Goal: Communication & Community: Answer question/provide support

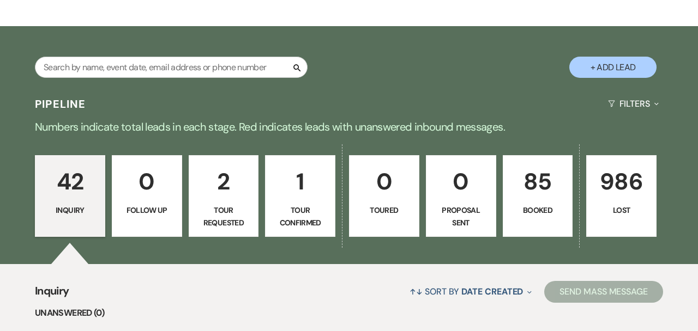
click at [509, 178] on link "85 Booked" at bounding box center [537, 196] width 70 height 82
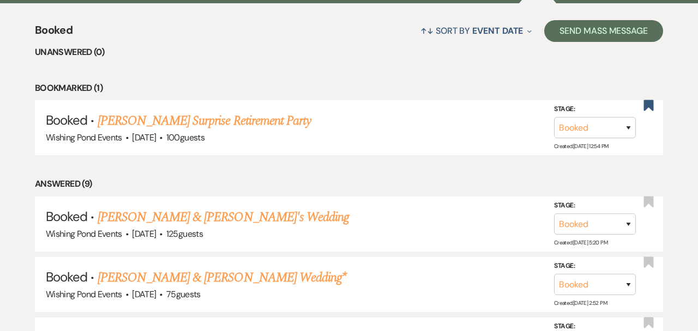
scroll to position [434, 0]
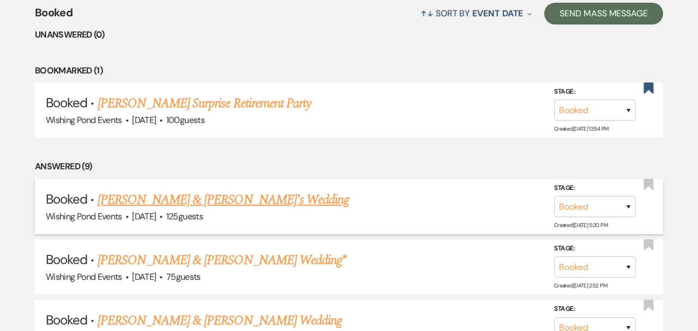
click at [252, 203] on link "[PERSON_NAME] & [PERSON_NAME]'s Wedding" at bounding box center [224, 200] width 252 height 20
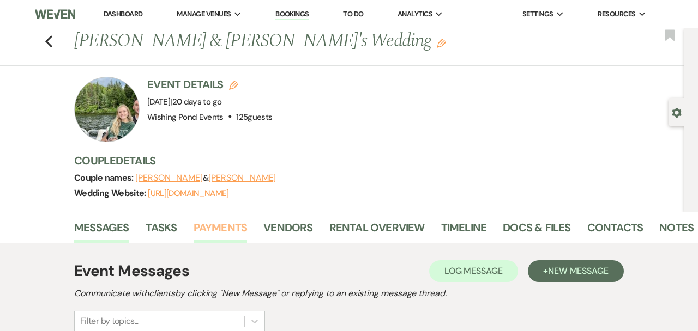
click at [231, 223] on link "Payments" at bounding box center [220, 231] width 54 height 24
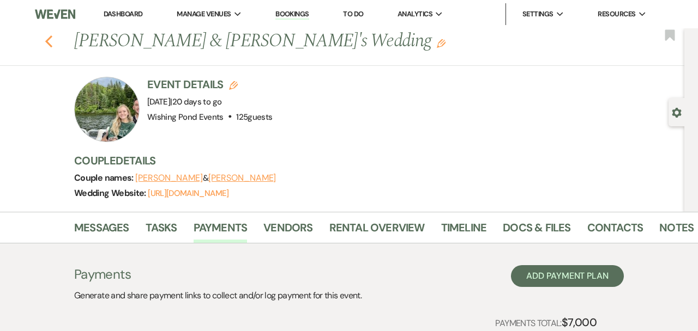
click at [45, 40] on icon "Previous" at bounding box center [49, 41] width 8 height 13
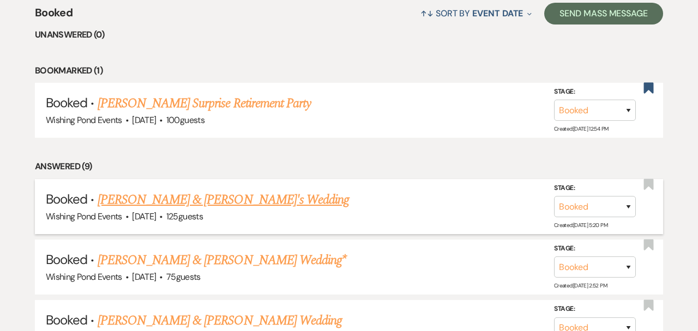
scroll to position [504, 0]
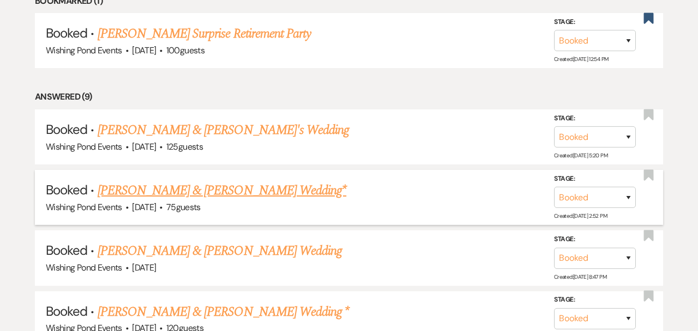
click at [242, 186] on link "[PERSON_NAME] & [PERSON_NAME] Wedding*" at bounding box center [222, 191] width 249 height 20
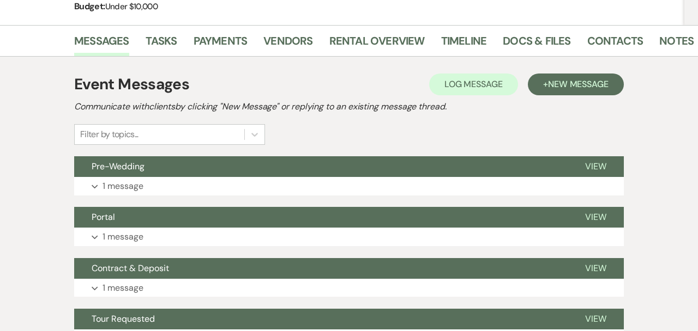
scroll to position [172, 0]
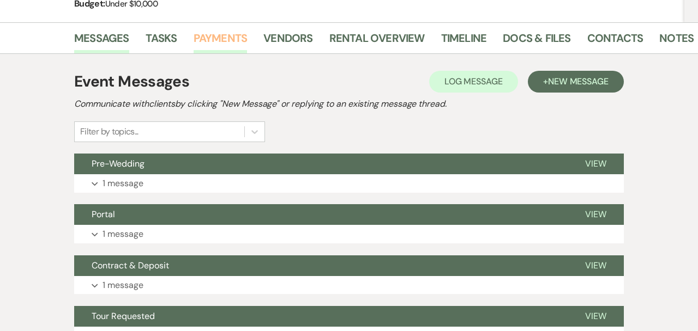
click at [216, 39] on link "Payments" at bounding box center [220, 41] width 54 height 24
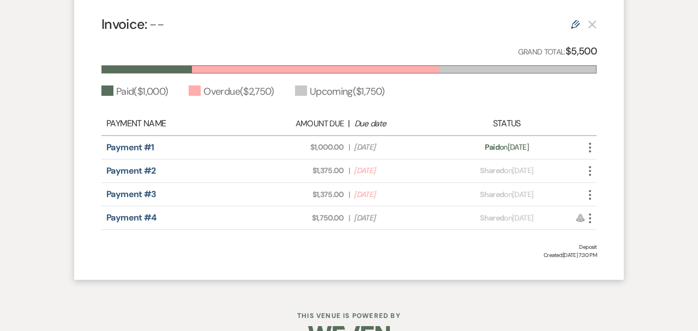
scroll to position [340, 0]
click at [588, 172] on icon "More" at bounding box center [589, 170] width 13 height 13
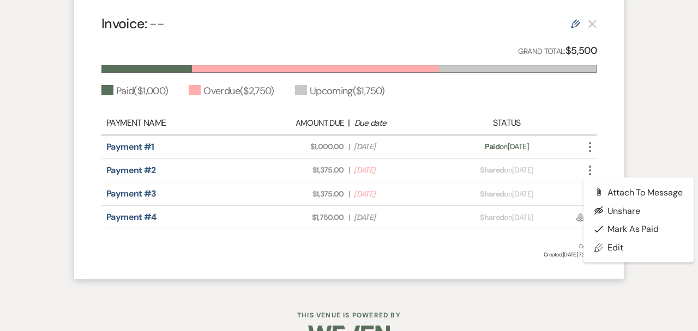
click at [617, 159] on div "Invoice: -- Edit Grand Total: $5,500 Paid ( $1,000 ) Overdue ( $2,750 ) Upcomin…" at bounding box center [348, 136] width 549 height 287
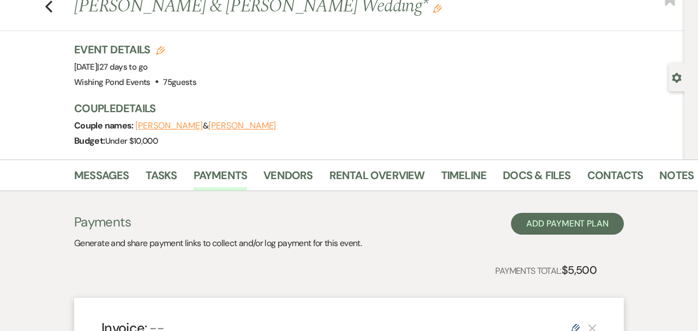
scroll to position [0, 0]
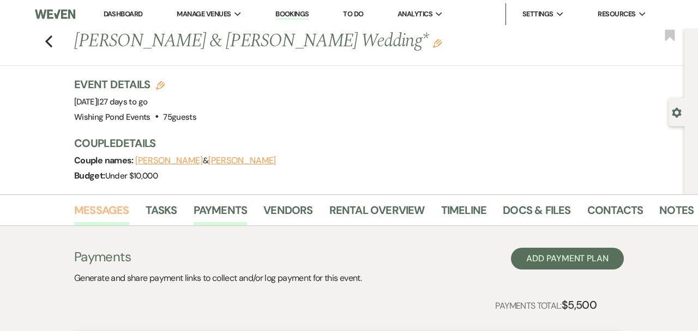
click at [102, 210] on link "Messages" at bounding box center [101, 214] width 55 height 24
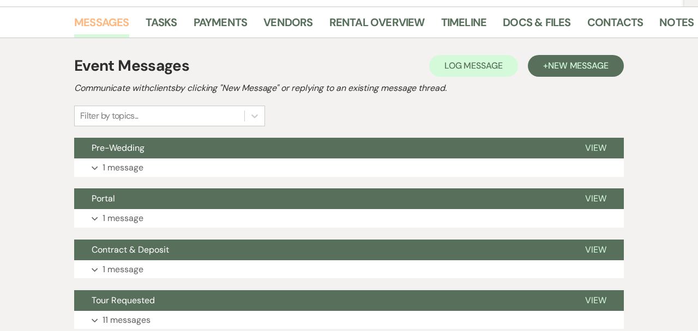
scroll to position [189, 0]
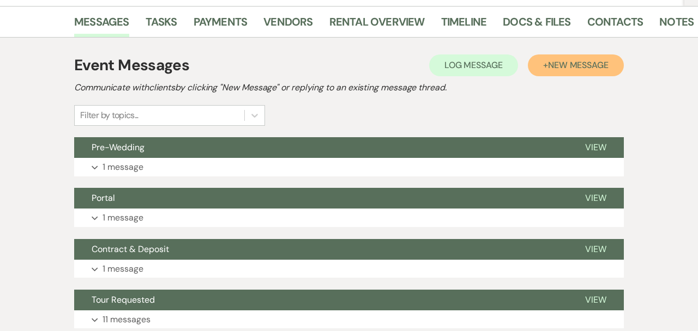
click at [570, 71] on button "+ New Message" at bounding box center [576, 65] width 96 height 22
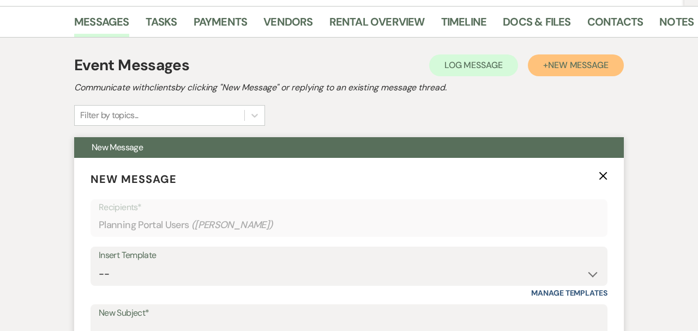
scroll to position [331, 0]
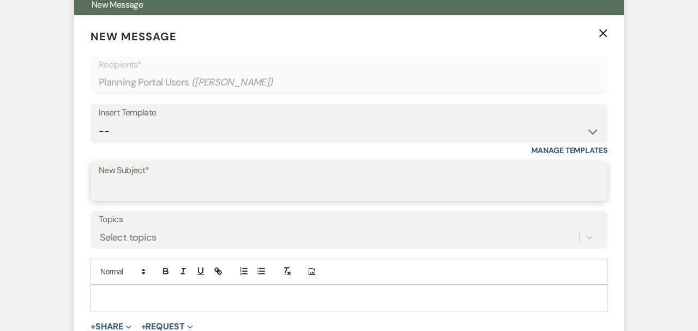
click at [256, 182] on input "New Subject*" at bounding box center [349, 189] width 500 height 21
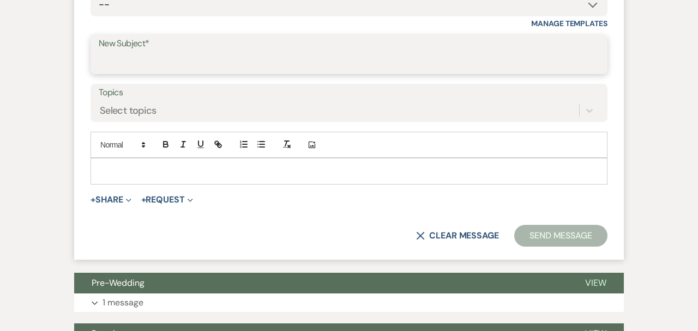
scroll to position [493, 0]
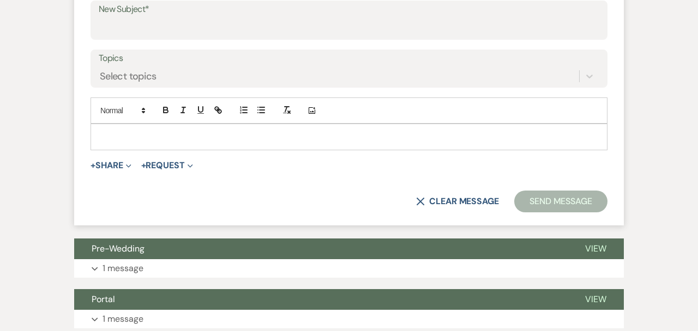
click at [199, 5] on label "New Subject*" at bounding box center [349, 10] width 500 height 16
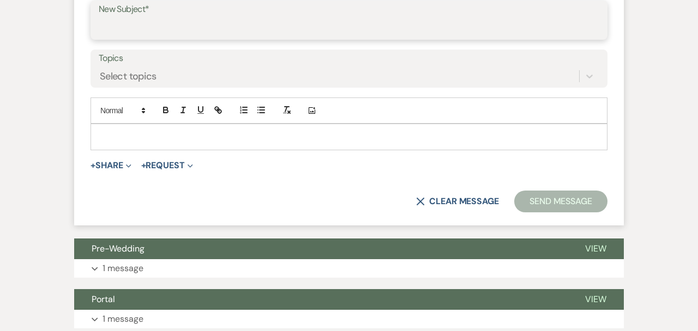
click at [199, 17] on input "New Subject*" at bounding box center [349, 27] width 500 height 21
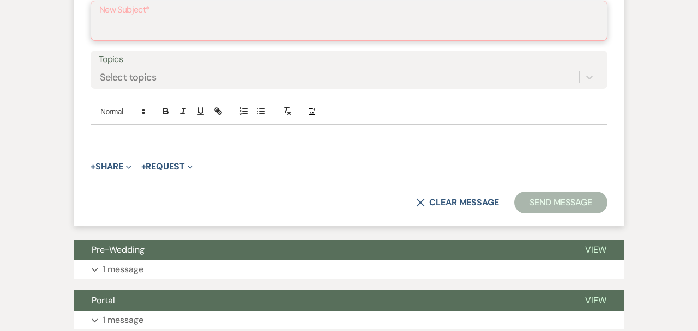
click at [203, 19] on input "New Subject*" at bounding box center [348, 28] width 499 height 21
click at [203, 20] on input "New Subject*" at bounding box center [348, 28] width 499 height 21
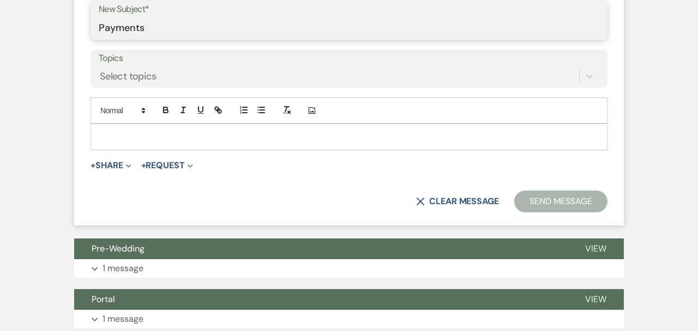
type input "Payments"
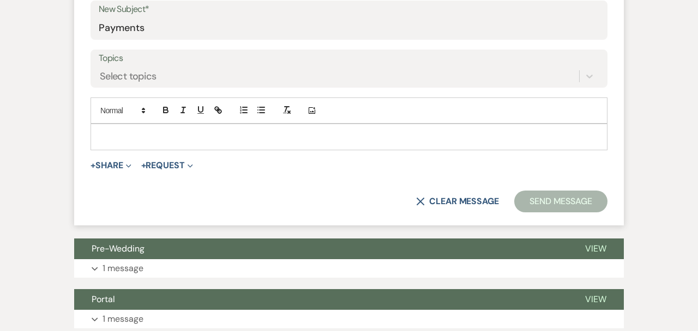
click at [202, 199] on div "X Clear message Send Message" at bounding box center [348, 202] width 517 height 22
click at [116, 166] on button "+ Share Expand" at bounding box center [110, 165] width 41 height 9
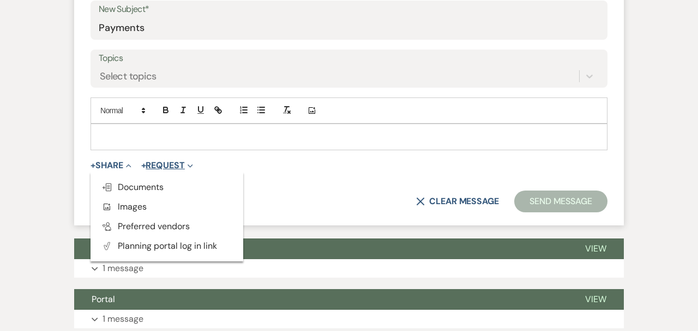
click at [193, 160] on span "Expand" at bounding box center [189, 165] width 8 height 11
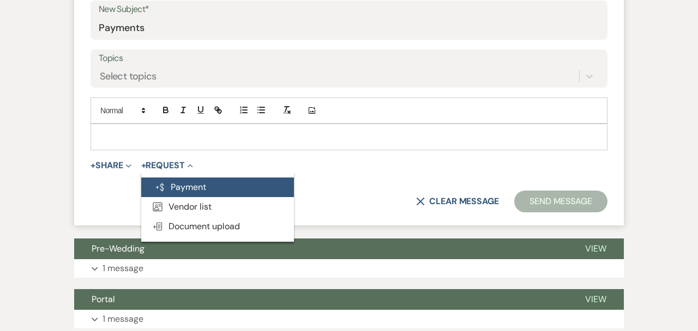
click at [201, 189] on button "Generate Payment Payment" at bounding box center [217, 188] width 153 height 20
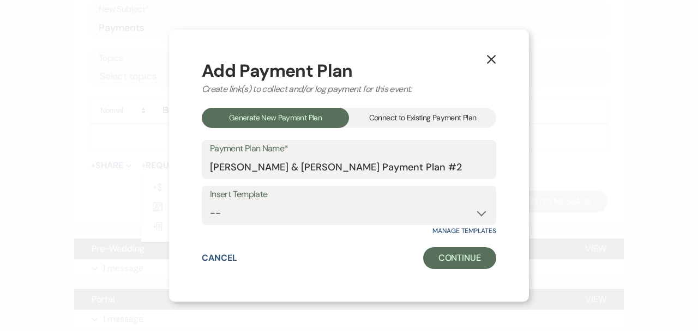
click at [435, 114] on div "Connect to Existing Payment Plan" at bounding box center [422, 118] width 147 height 20
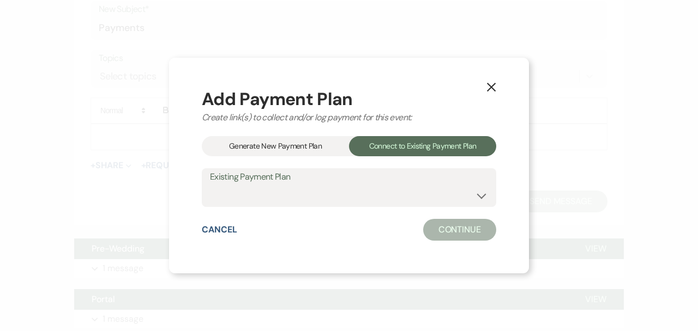
click at [283, 147] on div "Generate New Payment Plan" at bounding box center [275, 146] width 147 height 20
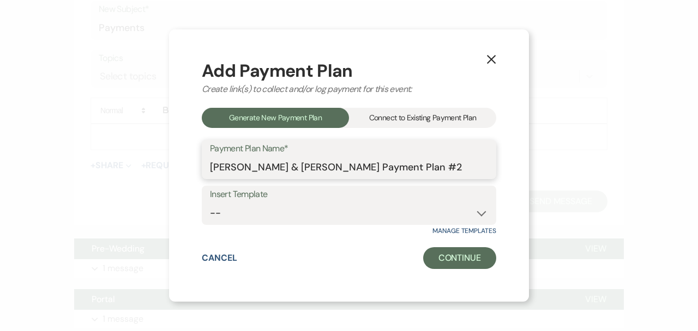
click at [455, 166] on input "Steven Craigie & Kimberly Perkins's Payment Plan #2" at bounding box center [349, 167] width 278 height 21
click at [462, 214] on select "--" at bounding box center [349, 213] width 278 height 21
click at [351, 163] on input "Steven Craigie & Kimberly Perkins's Payment Plan #2" at bounding box center [349, 167] width 278 height 21
click at [368, 119] on div "Connect to Existing Payment Plan" at bounding box center [422, 118] width 147 height 20
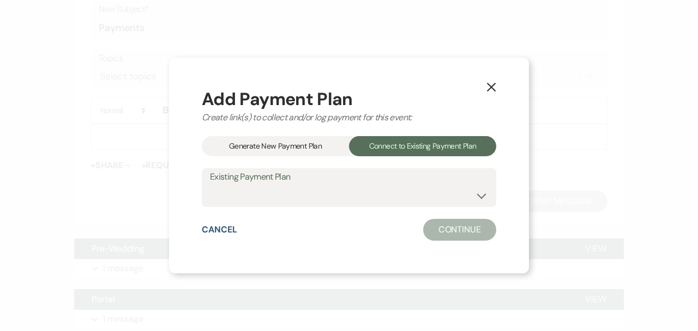
click at [347, 174] on label "Existing Payment Plan" at bounding box center [349, 177] width 278 height 16
click at [347, 191] on select "Deposit" at bounding box center [349, 195] width 278 height 21
select select "22072"
click at [459, 233] on button "Continue" at bounding box center [459, 230] width 73 height 22
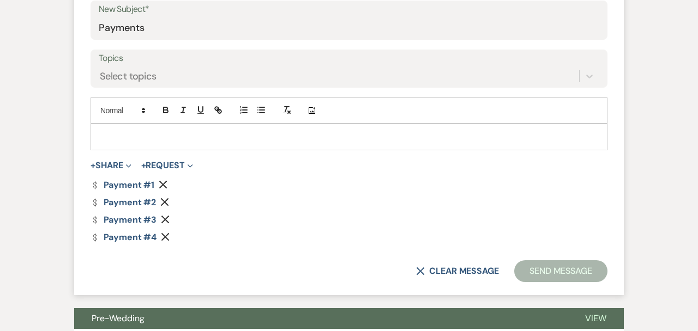
click at [162, 186] on icon "Remove" at bounding box center [163, 184] width 9 height 9
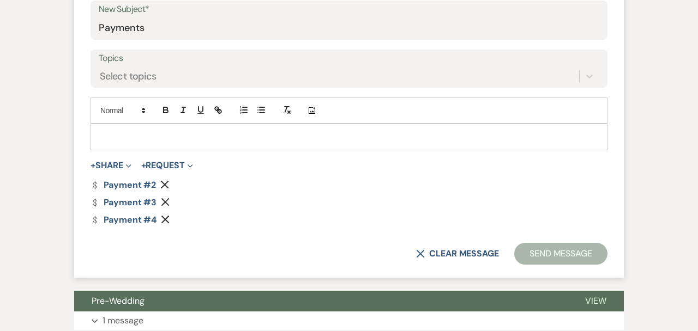
click at [166, 222] on icon "Remove" at bounding box center [165, 219] width 9 height 9
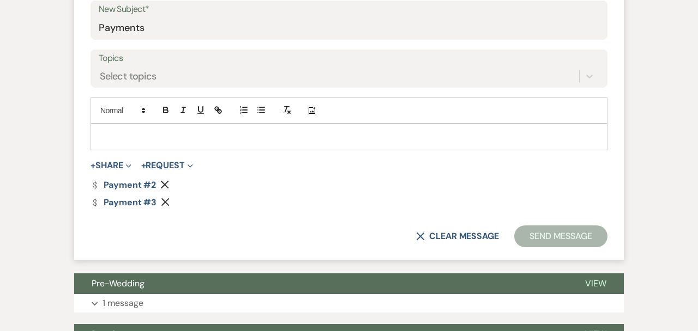
click at [169, 137] on p at bounding box center [348, 137] width 499 height 12
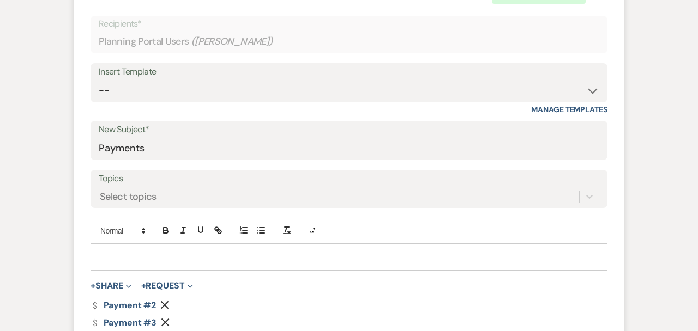
scroll to position [389, 0]
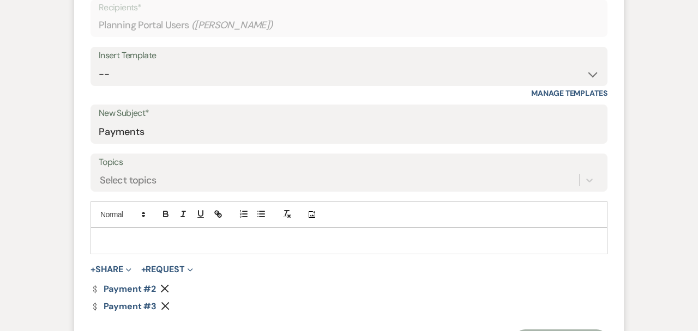
click at [142, 286] on form "New Message X Draft saved! Recipients* Planning Portal Users ( Kimberly Perkins…" at bounding box center [348, 161] width 549 height 407
click at [142, 286] on link "Dollar Payment Payment #2" at bounding box center [122, 289] width 65 height 9
click at [337, 153] on form "New Message X Draft Recipients* Planning Portal Users ( Kimberly Perkins ) Inse…" at bounding box center [348, 161] width 549 height 407
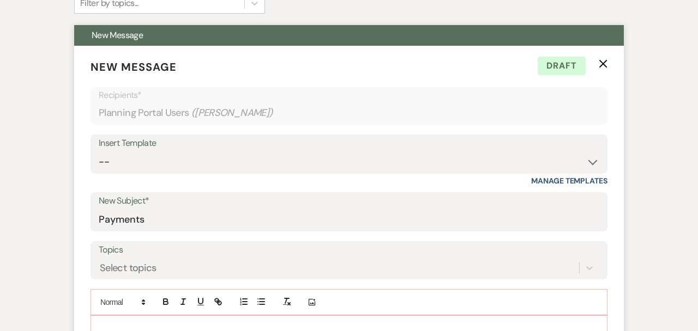
scroll to position [299, 0]
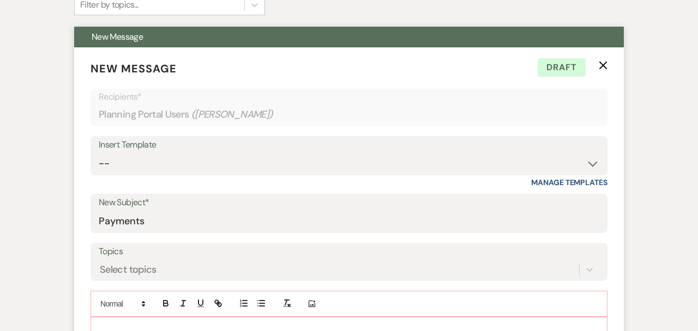
click at [255, 143] on div "Insert Template" at bounding box center [349, 145] width 500 height 16
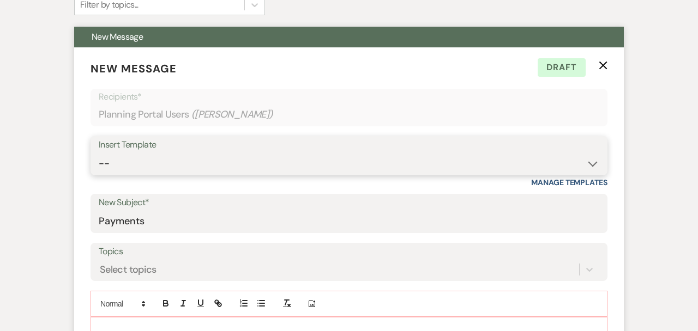
click at [259, 159] on select "-- Weven Planning Portal Introduction (Booked Events) Initial Inquiry Response …" at bounding box center [349, 163] width 500 height 21
select select "365"
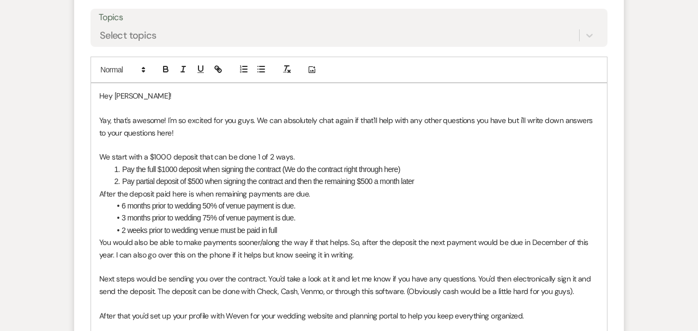
scroll to position [543, 0]
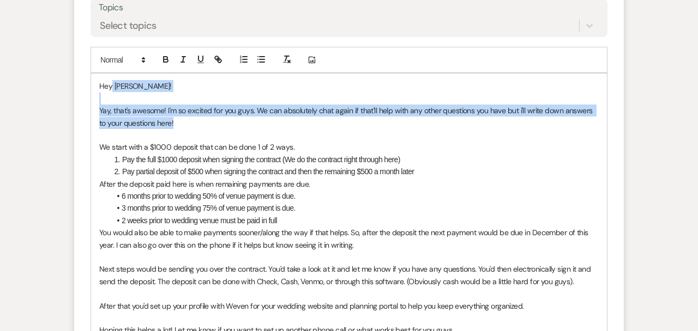
drag, startPoint x: 168, startPoint y: 120, endPoint x: 112, endPoint y: 83, distance: 66.5
click at [112, 83] on div "Hey Celine! Yay, that's awesome! I'm so excited for you guys. We can absolutely…" at bounding box center [349, 227] width 516 height 306
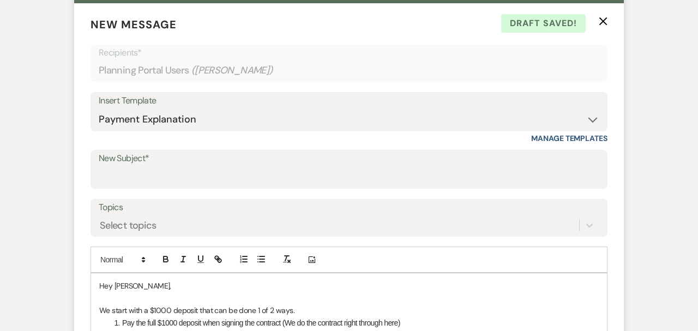
scroll to position [344, 0]
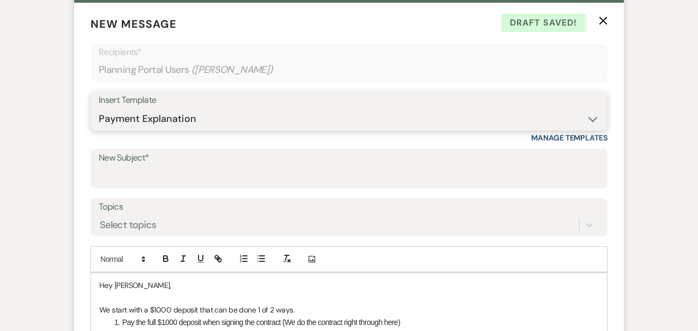
click at [257, 114] on select "-- Weven Planning Portal Introduction (Booked Events) Initial Inquiry Response …" at bounding box center [349, 118] width 500 height 21
select select "471"
type input "Contract & Deposit"
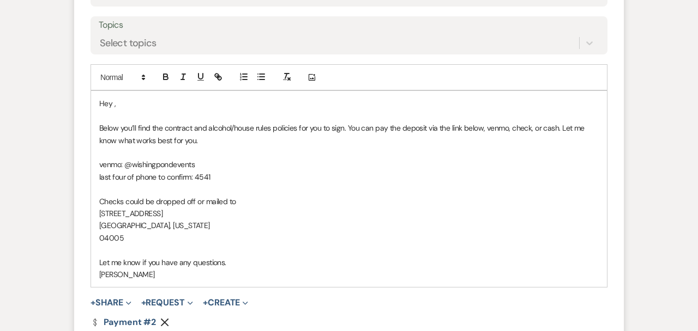
scroll to position [528, 0]
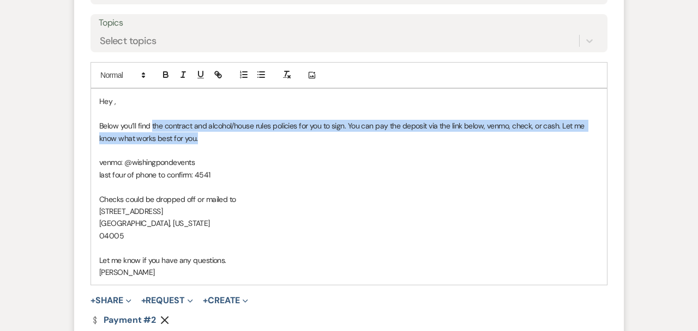
drag, startPoint x: 205, startPoint y: 138, endPoint x: 153, endPoint y: 128, distance: 52.8
click at [153, 128] on p "Below you’ll find the contract and alcohol/house rules policies for you to sign…" at bounding box center [348, 132] width 499 height 25
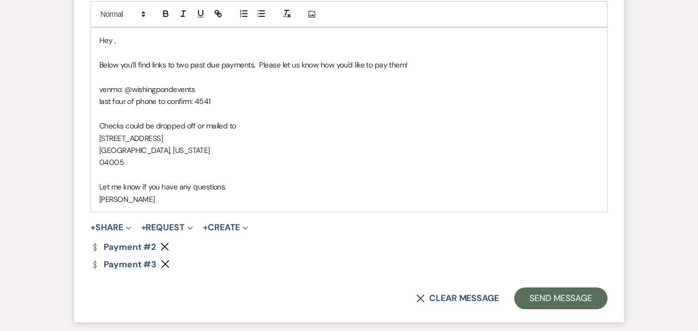
scroll to position [593, 0]
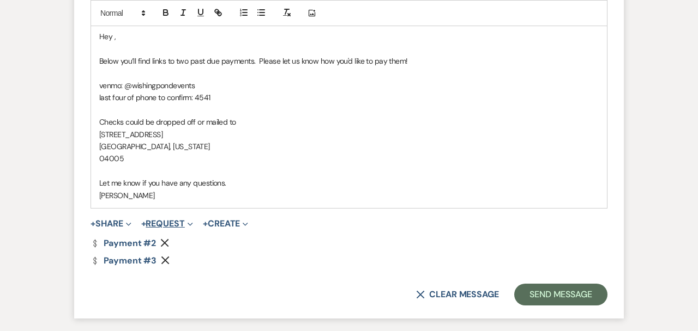
click at [187, 225] on button "+ Request Expand" at bounding box center [167, 224] width 52 height 9
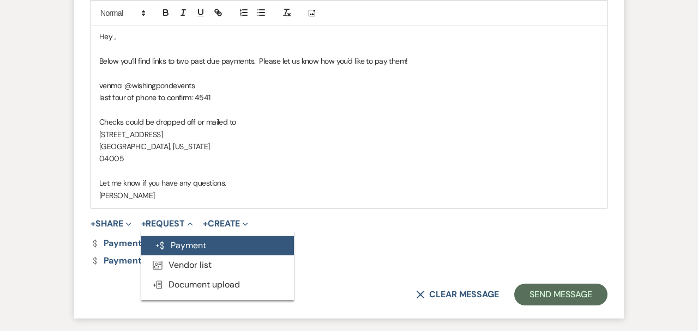
click at [201, 251] on button "Generate Payment Payment" at bounding box center [217, 246] width 153 height 20
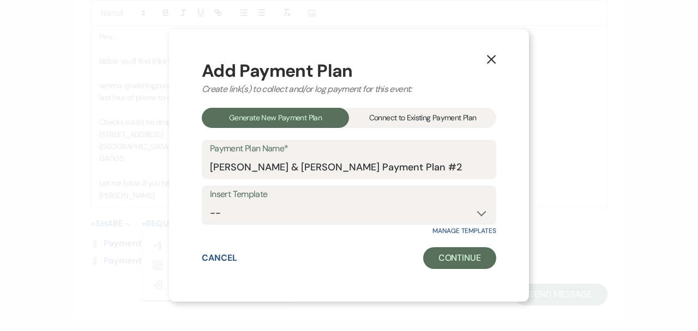
click at [420, 120] on div "Connect to Existing Payment Plan" at bounding box center [422, 118] width 147 height 20
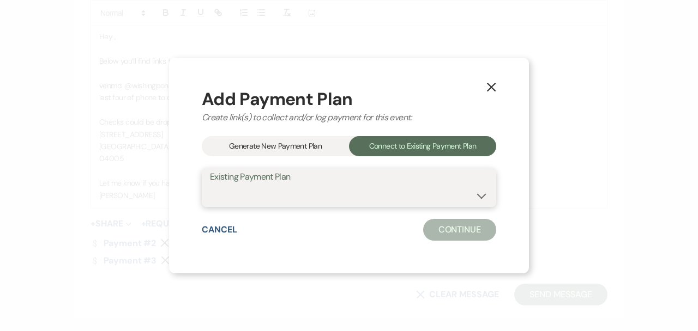
click at [403, 199] on select "Deposit" at bounding box center [349, 195] width 278 height 21
select select "22072"
click at [463, 233] on button "Continue" at bounding box center [459, 230] width 73 height 22
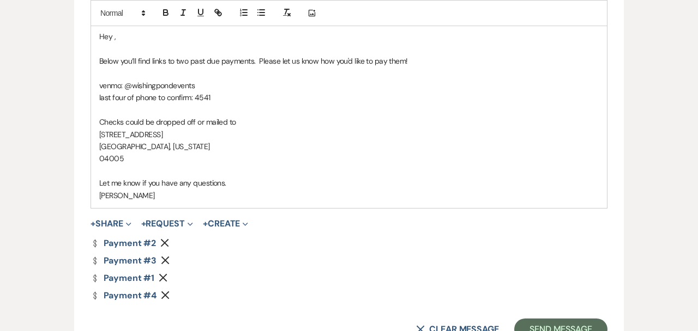
click at [160, 277] on icon "Remove" at bounding box center [163, 278] width 9 height 9
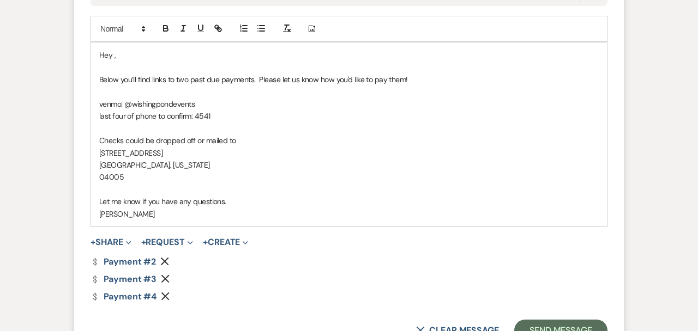
scroll to position [573, 0]
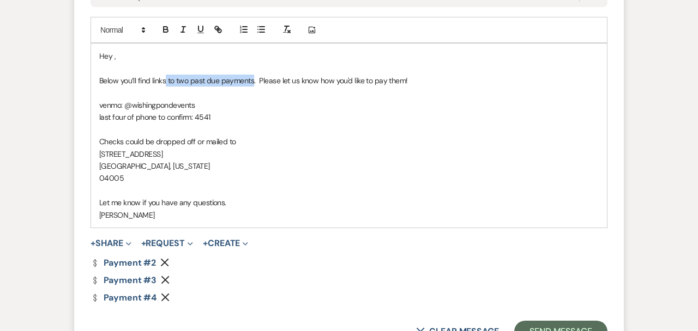
drag, startPoint x: 166, startPoint y: 81, endPoint x: 252, endPoint y: 80, distance: 86.1
click at [252, 80] on p "Below you’ll find links to two past due payments. Please let us know how you'd …" at bounding box center [348, 81] width 499 height 12
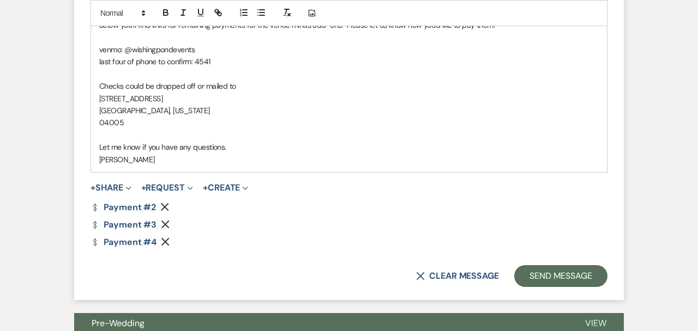
scroll to position [631, 0]
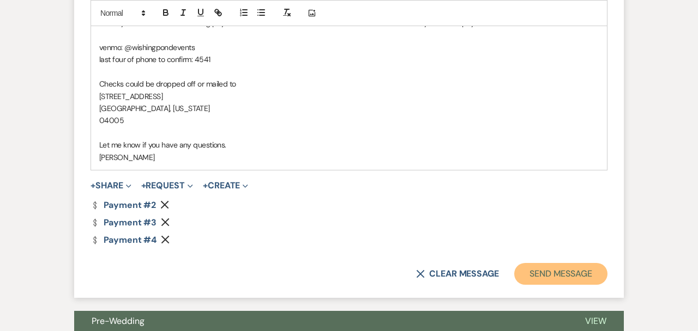
click at [579, 274] on button "Send Message" at bounding box center [560, 274] width 93 height 22
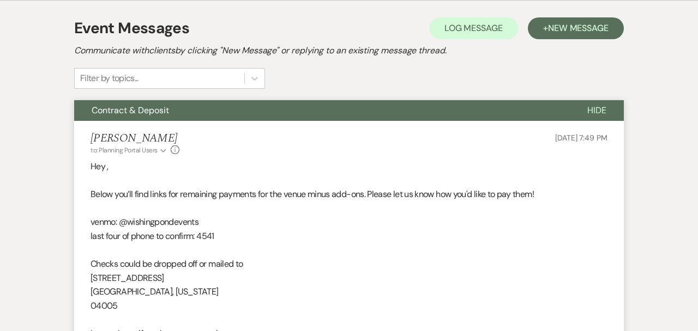
scroll to position [0, 0]
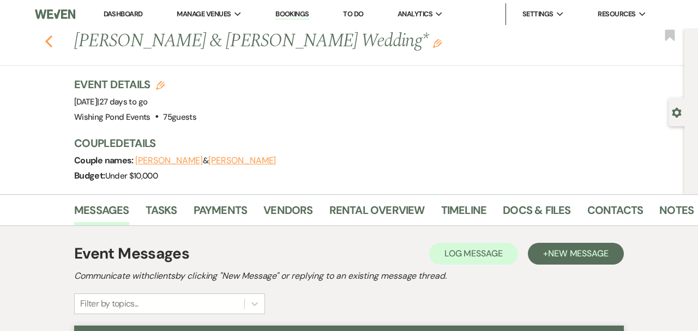
click at [52, 44] on icon "Previous" at bounding box center [49, 41] width 8 height 13
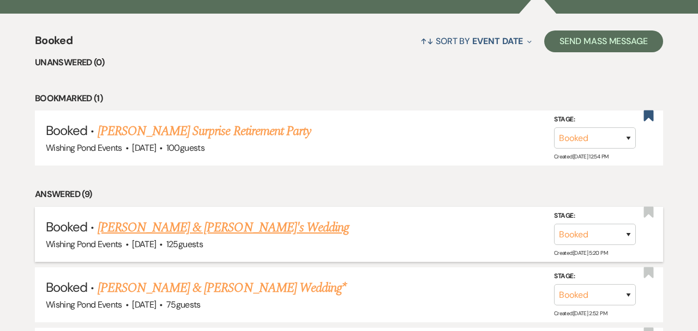
scroll to position [399, 0]
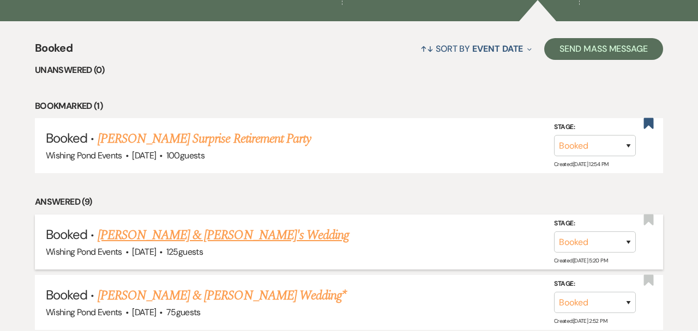
click at [213, 120] on li "Booked · Matthew Fontaine's Surprise Retirement Party Wishing Pond Events · Sep…" at bounding box center [349, 145] width 628 height 55
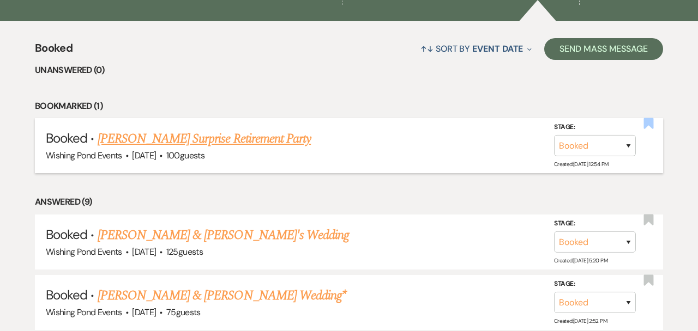
click at [644, 122] on use "button" at bounding box center [649, 123] width 10 height 11
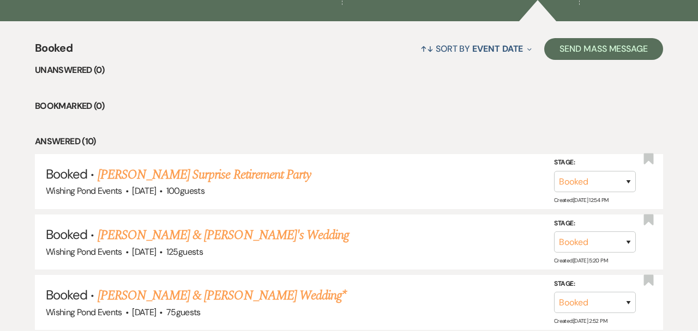
scroll to position [0, 0]
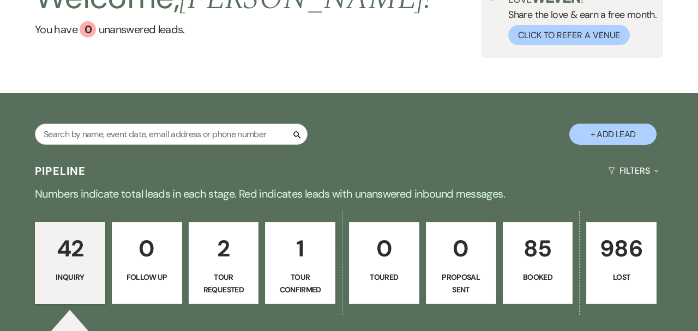
scroll to position [137, 0]
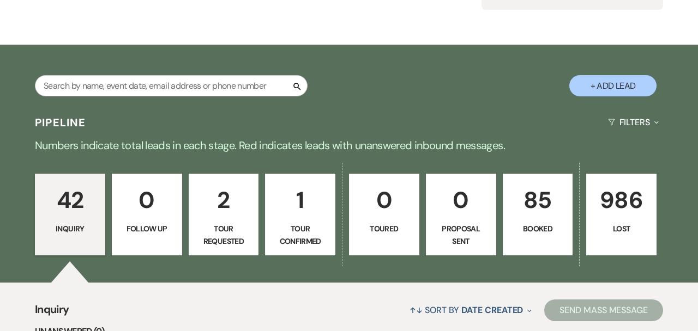
click at [244, 212] on p "2" at bounding box center [224, 200] width 56 height 37
select select "2"
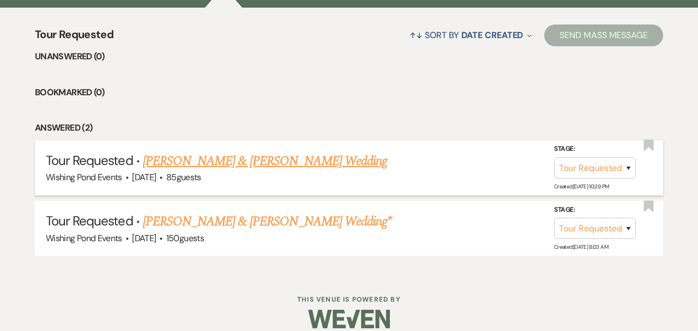
scroll to position [425, 0]
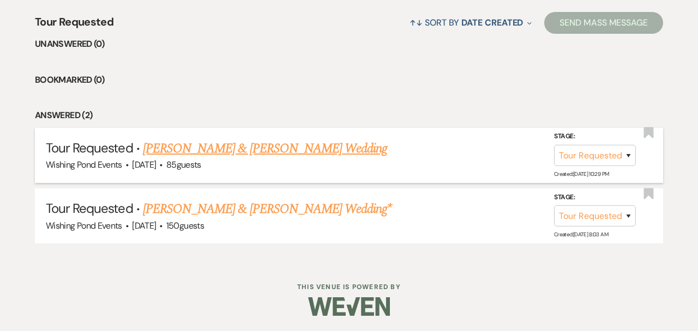
click at [255, 150] on link "[PERSON_NAME] & [PERSON_NAME] Wedding" at bounding box center [265, 149] width 244 height 20
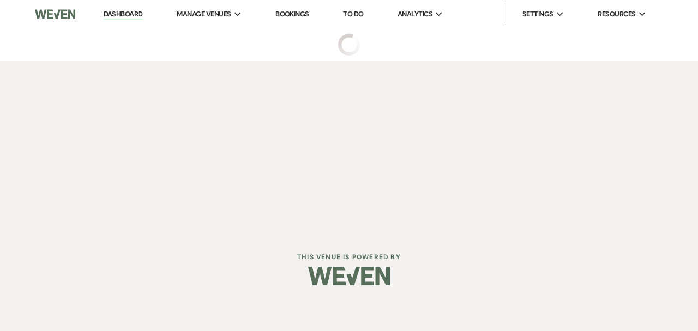
select select "2"
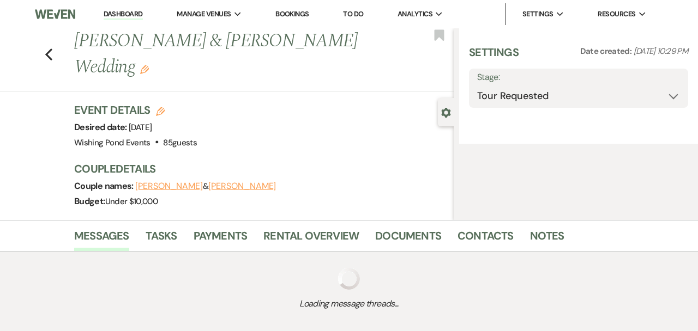
select select "5"
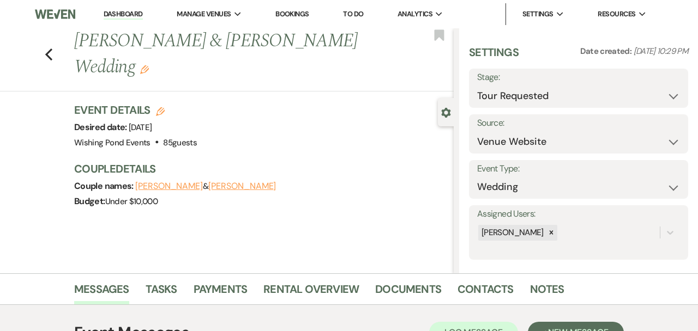
scroll to position [199, 0]
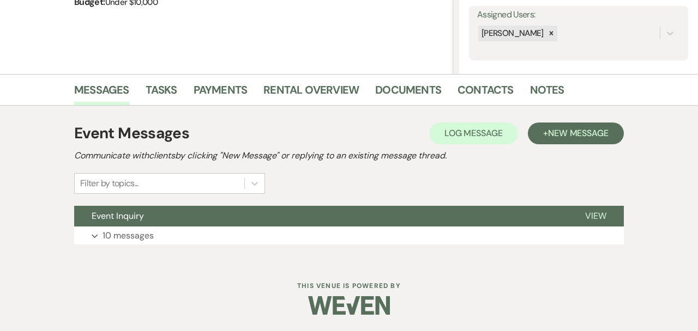
click at [251, 262] on div "Dashboard Manage Venues Expand Wishing Pond Events Bookings To Do Analytics Exp…" at bounding box center [349, 66] width 698 height 531
click at [253, 236] on button "Expand 10 messages" at bounding box center [348, 236] width 549 height 19
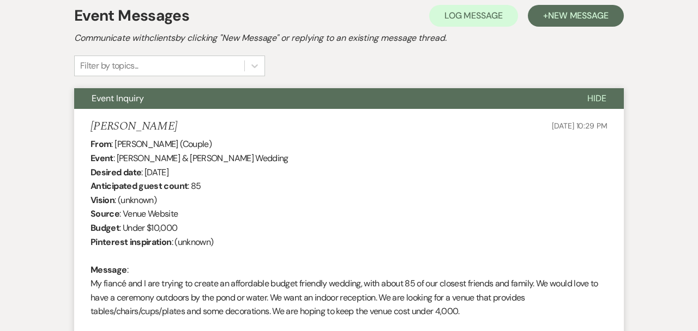
scroll to position [0, 0]
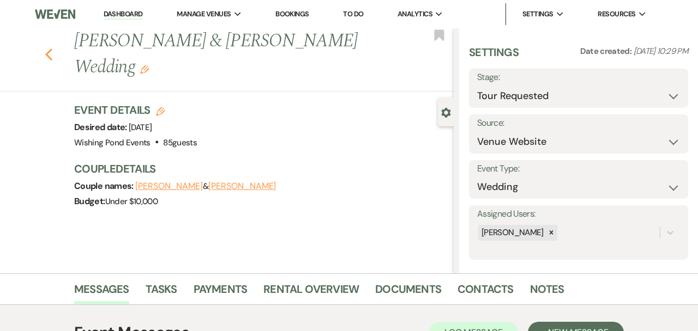
click at [50, 58] on use "button" at bounding box center [48, 55] width 7 height 12
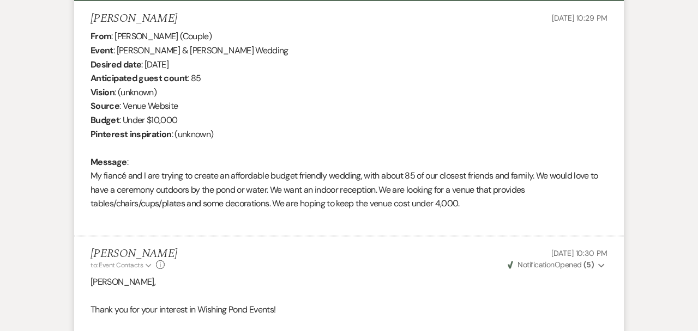
select select "2"
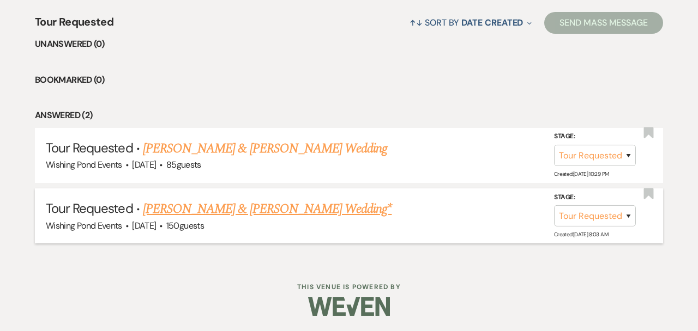
click at [196, 200] on link "[PERSON_NAME] & [PERSON_NAME] Wedding*" at bounding box center [267, 209] width 249 height 20
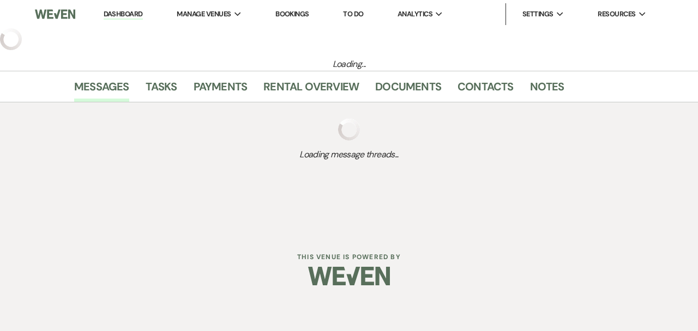
select select "2"
select select "1"
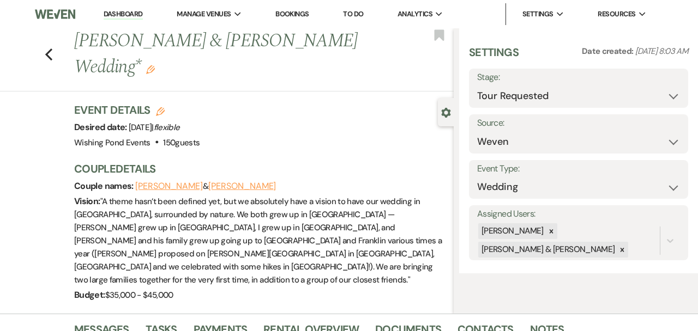
scroll to position [199, 0]
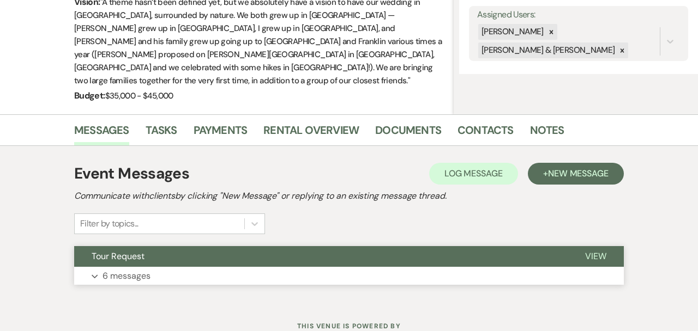
click at [195, 246] on button "Tour Request" at bounding box center [320, 256] width 493 height 21
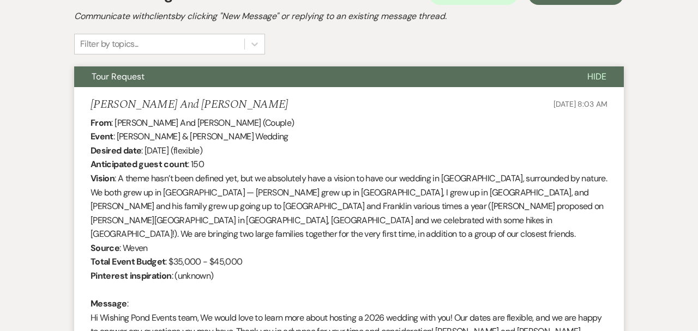
scroll to position [0, 0]
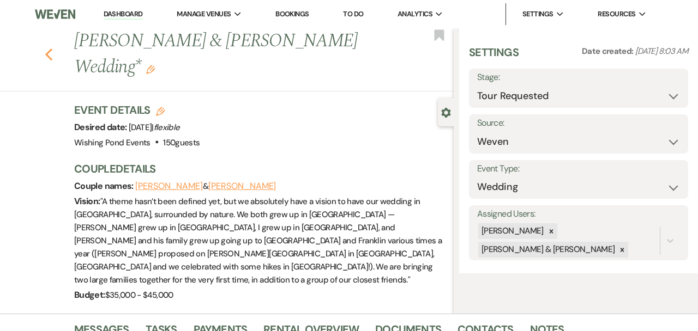
click at [47, 49] on use "button" at bounding box center [48, 55] width 7 height 12
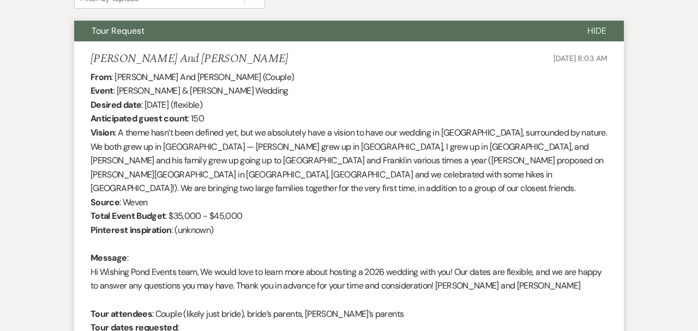
select select "2"
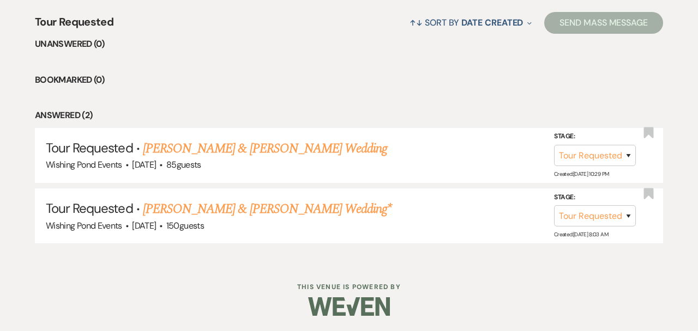
scroll to position [266, 0]
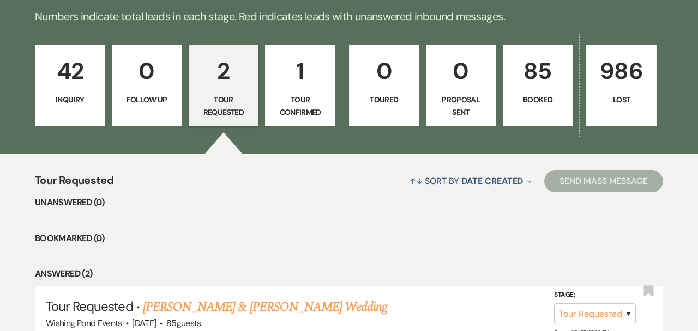
click at [68, 94] on p "Inquiry" at bounding box center [70, 100] width 56 height 12
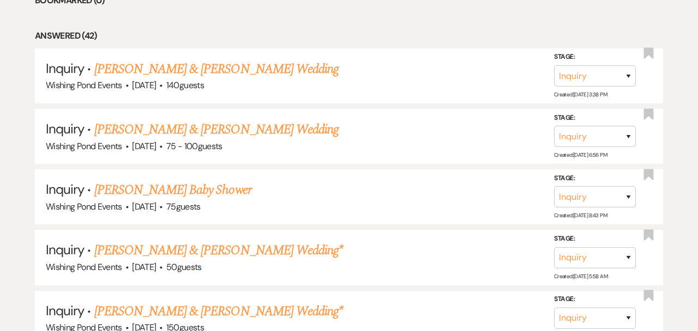
scroll to position [516, 0]
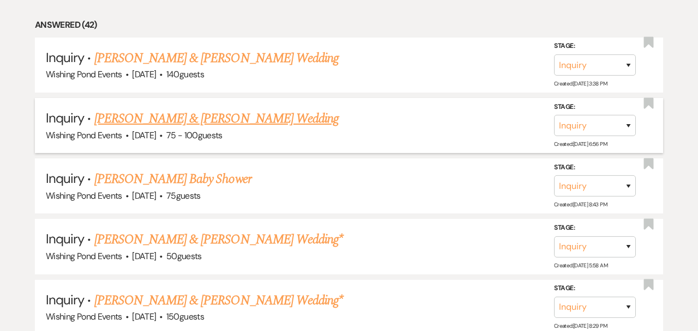
click at [217, 116] on link "[PERSON_NAME] & [PERSON_NAME] Wedding" at bounding box center [216, 119] width 244 height 20
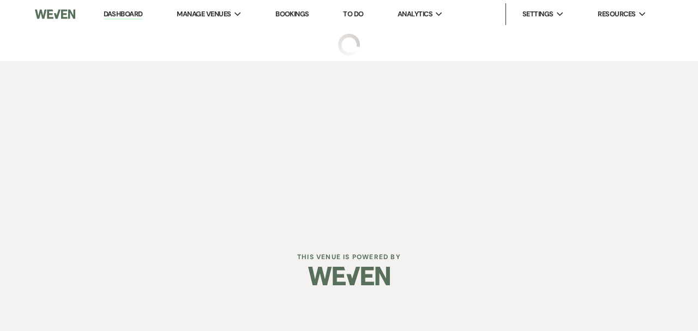
select select "5"
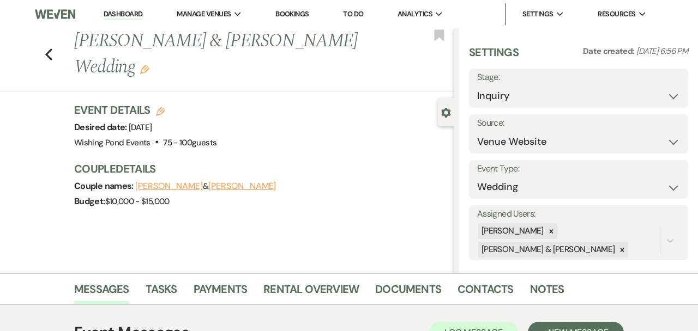
scroll to position [199, 0]
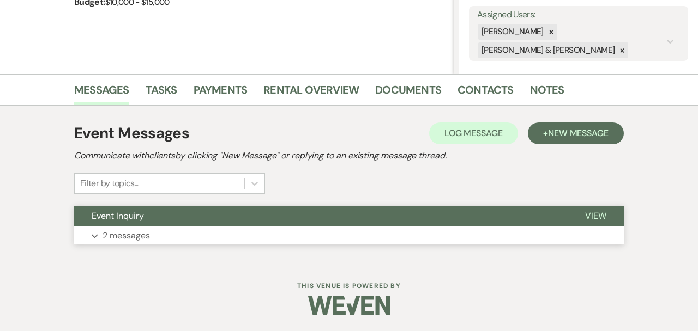
click at [515, 228] on button "Expand 2 messages" at bounding box center [348, 236] width 549 height 19
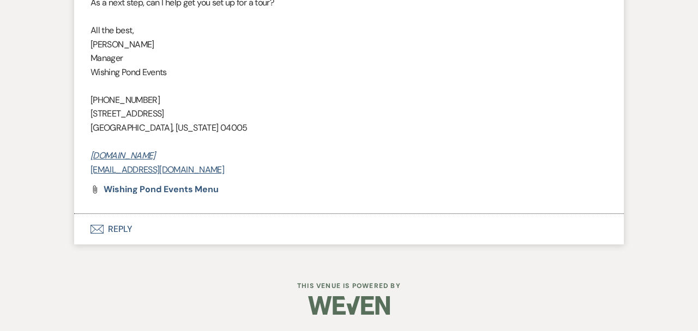
click at [432, 222] on button "Envelope Reply" at bounding box center [348, 229] width 549 height 31
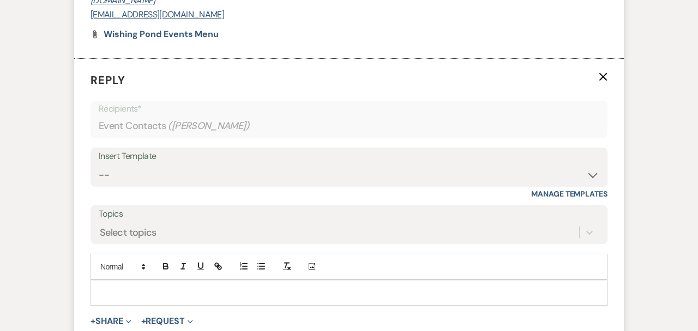
scroll to position [1117, 0]
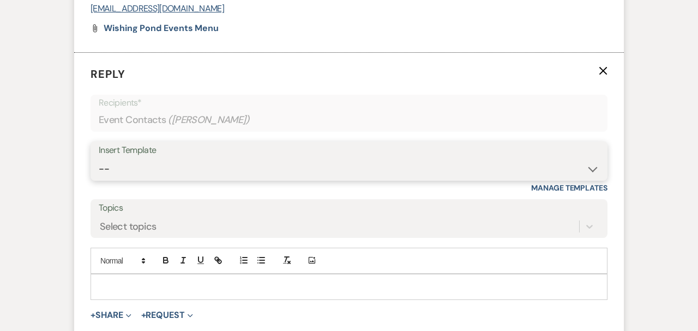
click at [193, 159] on select "-- Weven Planning Portal Introduction (Booked Events) Initial Inquiry Response …" at bounding box center [349, 169] width 500 height 21
select select "276"
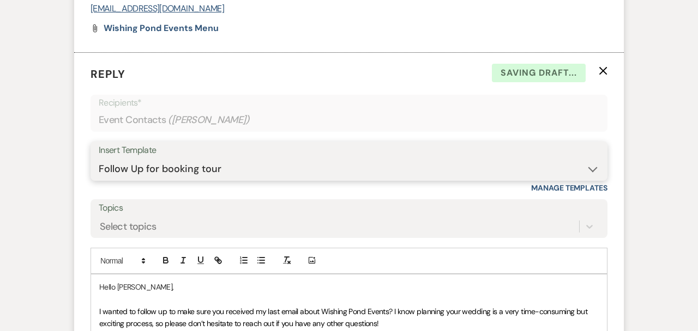
scroll to position [1383, 0]
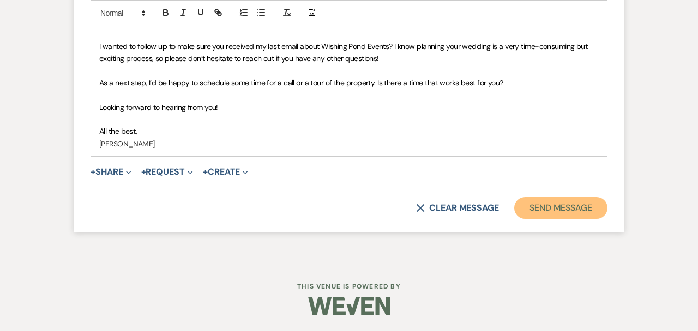
click at [558, 204] on button "Send Message" at bounding box center [560, 208] width 93 height 22
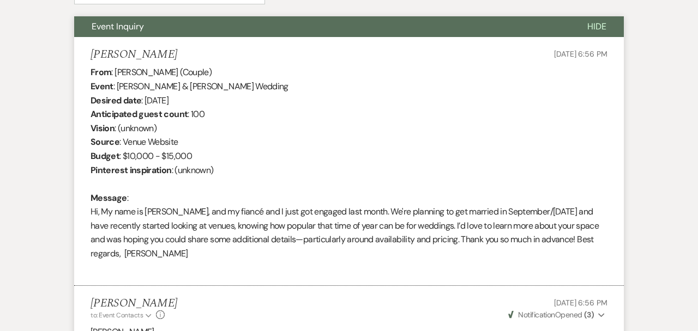
scroll to position [0, 0]
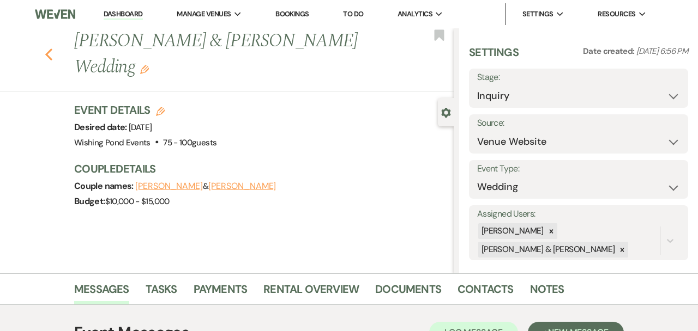
click at [48, 49] on use "button" at bounding box center [48, 55] width 7 height 12
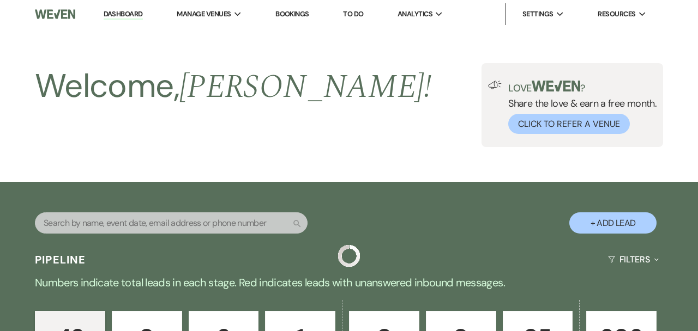
scroll to position [516, 0]
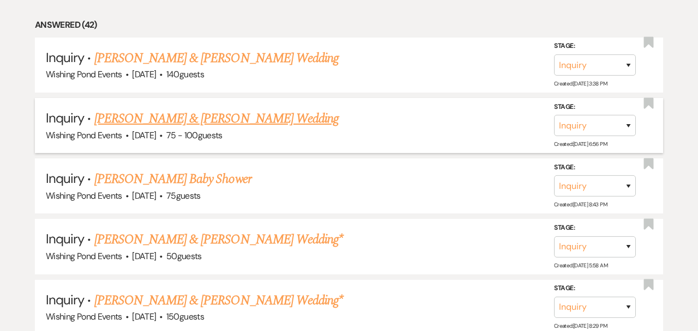
click at [209, 122] on link "[PERSON_NAME] & [PERSON_NAME] Wedding" at bounding box center [216, 119] width 244 height 20
select select "5"
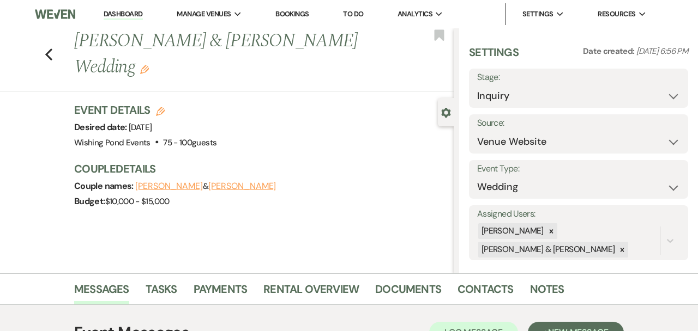
click at [274, 44] on h1 "[PERSON_NAME] & [PERSON_NAME] Wedding Edit" at bounding box center [223, 54] width 299 height 52
click at [149, 65] on use "button" at bounding box center [144, 69] width 9 height 9
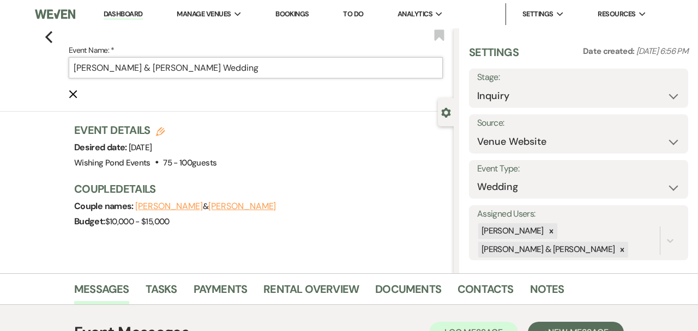
click at [268, 63] on input "[PERSON_NAME] & [PERSON_NAME] Wedding" at bounding box center [256, 67] width 374 height 21
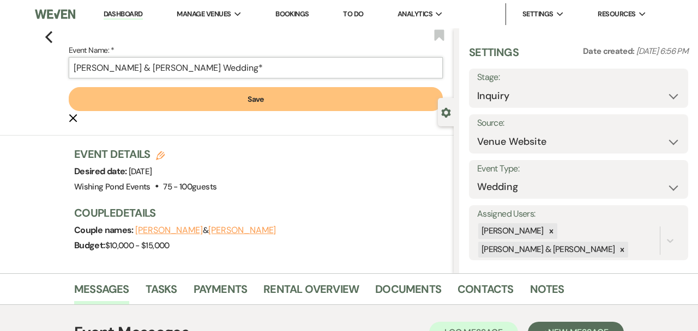
type input "[PERSON_NAME] & [PERSON_NAME] Wedding*"
click at [232, 93] on button "Save" at bounding box center [256, 99] width 374 height 24
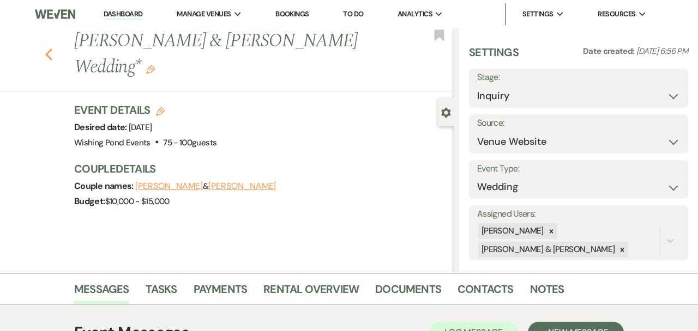
click at [46, 49] on use "button" at bounding box center [48, 55] width 7 height 12
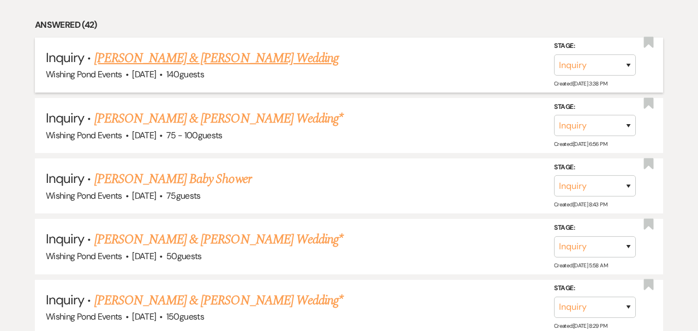
click at [224, 64] on link "[PERSON_NAME] & [PERSON_NAME] Wedding" at bounding box center [216, 59] width 244 height 20
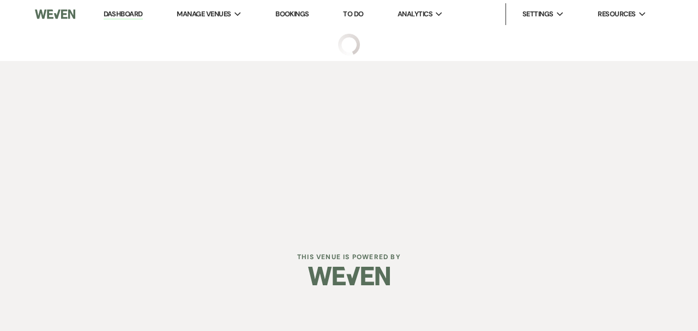
select select "5"
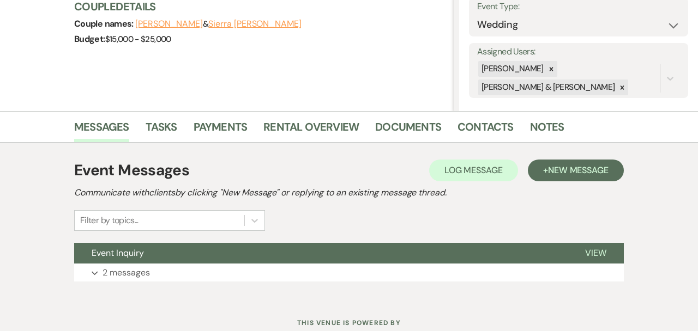
scroll to position [199, 0]
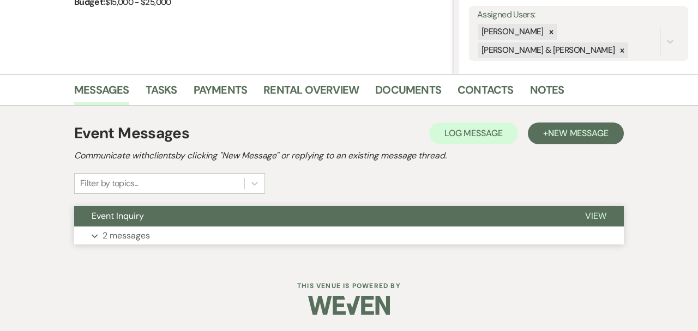
click at [449, 237] on button "Expand 2 messages" at bounding box center [348, 236] width 549 height 19
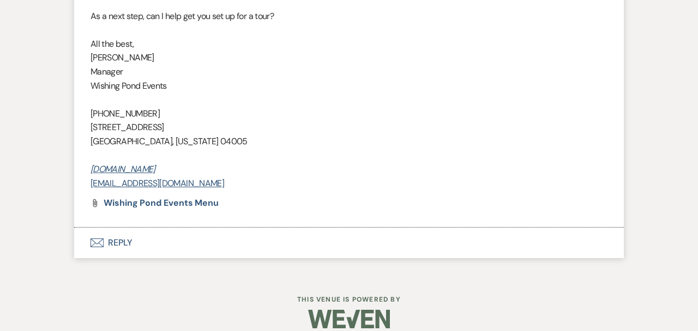
click at [347, 234] on button "Envelope Reply" at bounding box center [348, 243] width 549 height 31
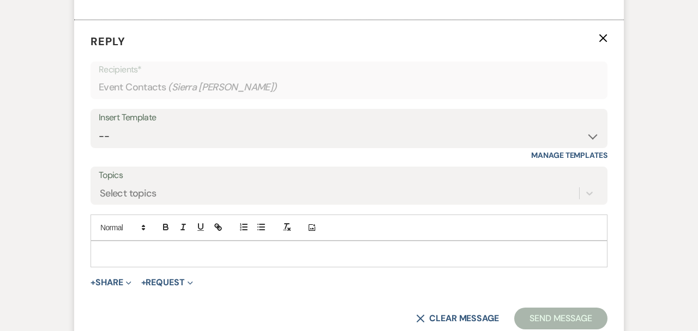
scroll to position [1166, 0]
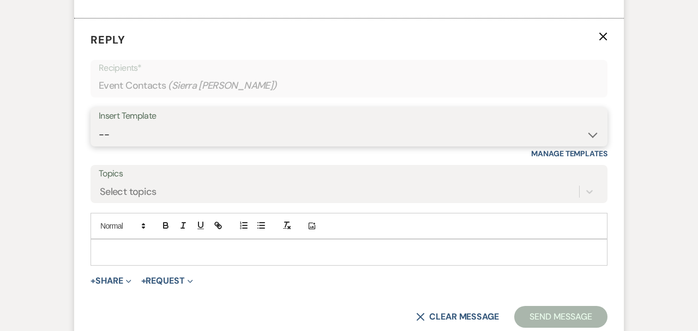
click at [316, 124] on select "-- Weven Planning Portal Introduction (Booked Events) Initial Inquiry Response …" at bounding box center [349, 134] width 500 height 21
select select "276"
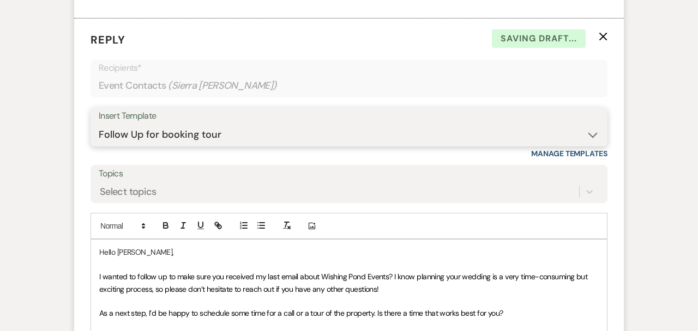
scroll to position [1383, 0]
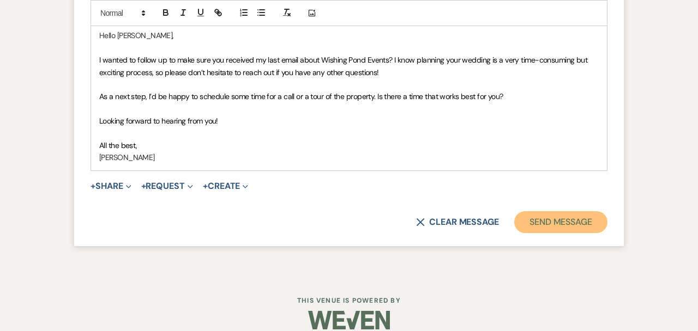
click at [574, 211] on button "Send Message" at bounding box center [560, 222] width 93 height 22
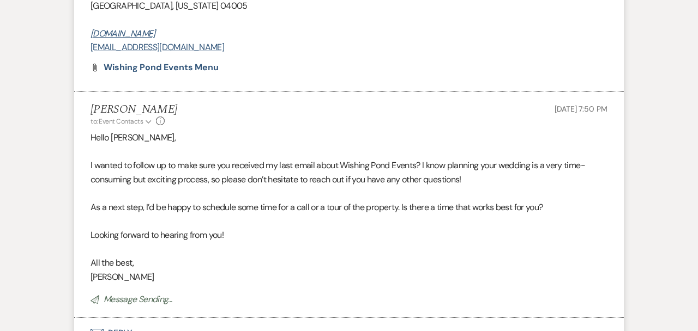
scroll to position [0, 0]
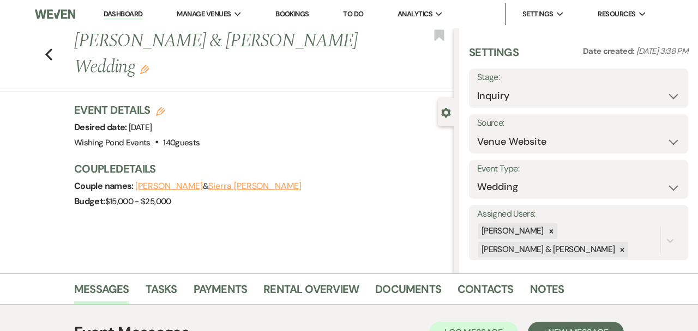
click at [149, 65] on use "button" at bounding box center [144, 69] width 9 height 9
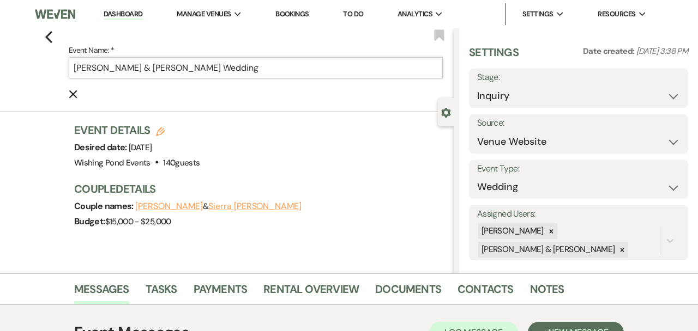
click at [348, 65] on input "[PERSON_NAME] & [PERSON_NAME] Wedding" at bounding box center [256, 67] width 374 height 21
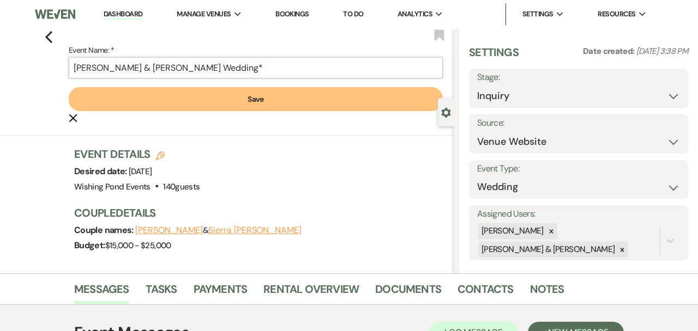
type input "[PERSON_NAME] & [PERSON_NAME] Wedding*"
click at [330, 104] on button "Save" at bounding box center [256, 99] width 374 height 24
